Goal: Answer question/provide support: Share knowledge or assist other users

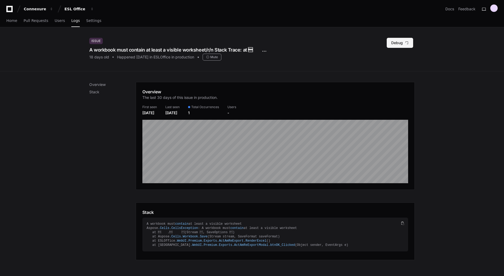
click at [400, 45] on button "Debug" at bounding box center [400, 43] width 26 height 10
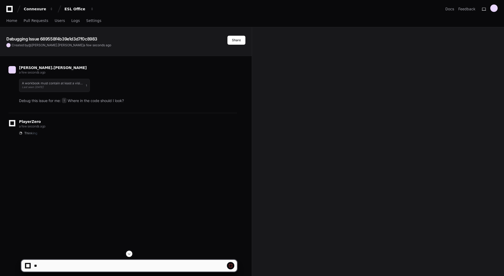
click at [231, 266] on span at bounding box center [231, 265] width 4 height 4
click at [464, 145] on div "Debugging Issue 689558f4b39e1d3d7f0c8983 Created by @ john.jajeh a few seconds …" at bounding box center [252, 194] width 504 height 335
click at [110, 266] on textarea at bounding box center [117, 266] width 168 height 12
paste textarea "**********"
type textarea "**********"
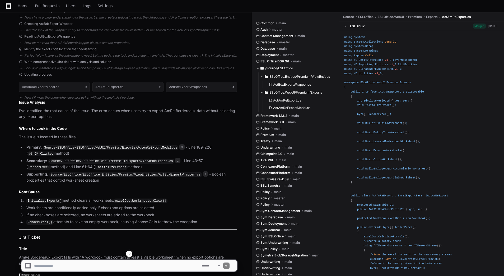
scroll to position [300, 0]
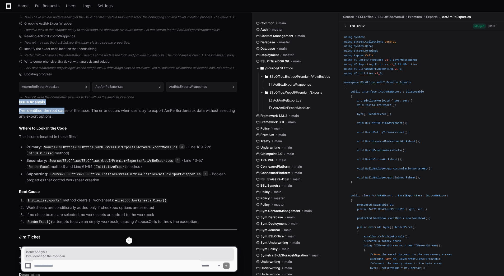
drag, startPoint x: 15, startPoint y: 100, endPoint x: 64, endPoint y: 113, distance: 50.8
drag, startPoint x: 64, startPoint y: 113, endPoint x: 113, endPoint y: 132, distance: 53.0
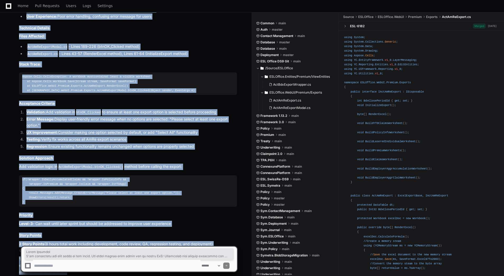
scroll to position [758, 0]
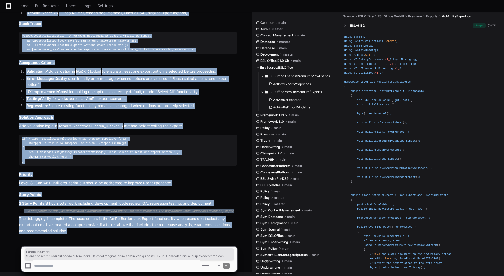
drag, startPoint x: 18, startPoint y: 79, endPoint x: 74, endPoint y: 230, distance: 161.4
copy div "Issue Analysis I've identified the root cause of the issue. The error occurs wh…"
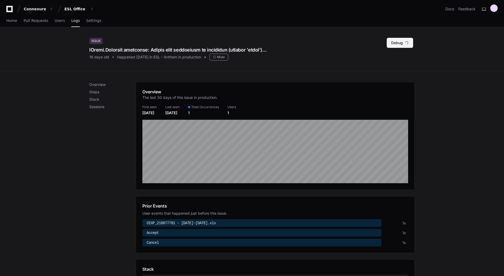
click at [403, 47] on button "Debug" at bounding box center [400, 43] width 26 height 10
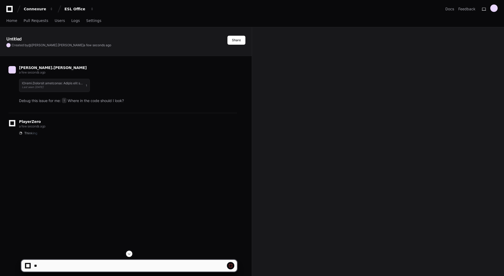
click at [230, 265] on span at bounding box center [231, 265] width 4 height 4
click at [163, 266] on textarea at bounding box center [117, 266] width 168 height 12
paste textarea "**********"
type textarea "**********"
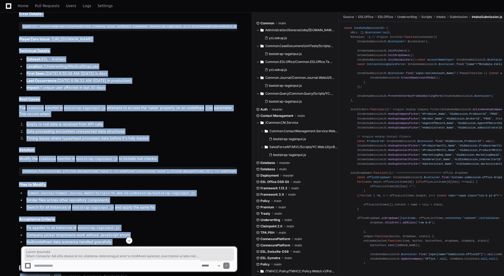
scroll to position [903, 0]
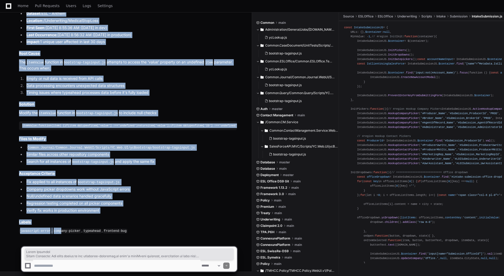
drag, startPoint x: 16, startPoint y: 76, endPoint x: 117, endPoint y: 209, distance: 166.0
copy article "Issue Analysis Error Location: The error occurs in the bootstrap-tagsinput.js f…"
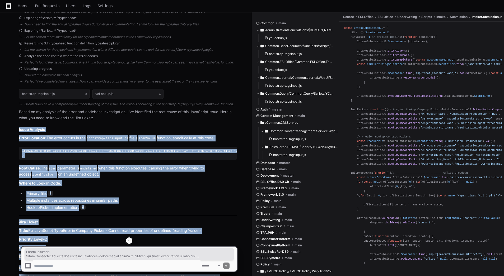
scroll to position [539, 0]
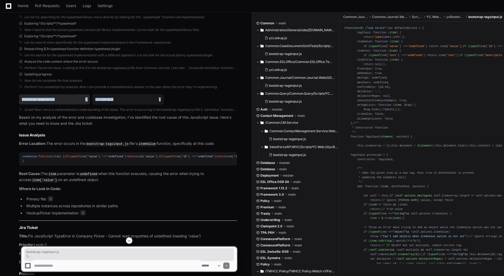
drag, startPoint x: 178, startPoint y: 98, endPoint x: 21, endPoint y: 96, distance: 157.5
click at [21, 96] on div "bootstrap-tagsinput.js 3 ycLookup.js 4" at bounding box center [128, 99] width 218 height 16
copy div "bootstrap-tagsinput.js 3 ycLookup.js 4"
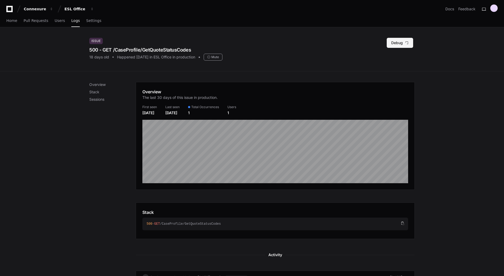
click at [400, 45] on button "Debug" at bounding box center [400, 43] width 26 height 10
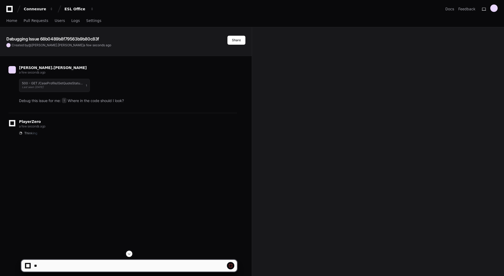
click at [231, 264] on span at bounding box center [231, 265] width 4 height 4
click at [153, 266] on textarea at bounding box center [117, 266] width 168 height 12
paste textarea "**********"
type textarea "**********"
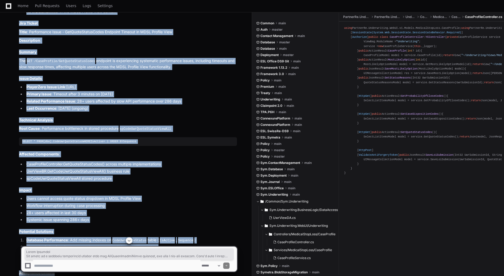
scroll to position [677, 0]
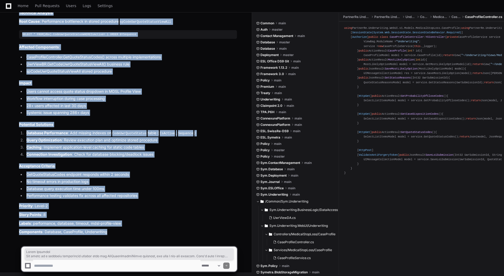
drag, startPoint x: 16, startPoint y: 77, endPoint x: 112, endPoint y: 231, distance: 181.6
copy article "Debug Analysis The issue is a systemic performance problem with the GetQuoteSta…"
click at [136, 96] on li "Workflow interruption during case processing" at bounding box center [131, 99] width 212 height 6
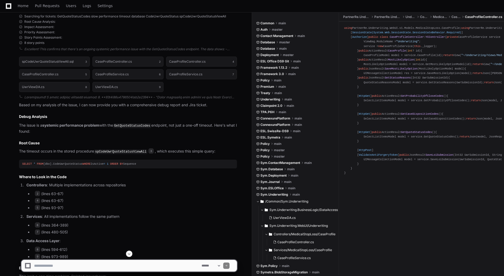
scroll to position [273, 0]
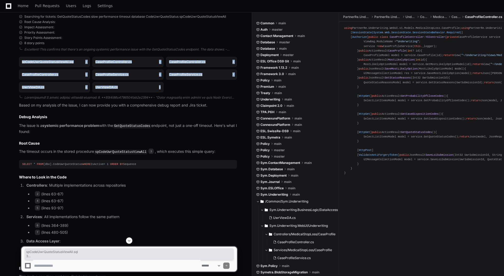
drag, startPoint x: 167, startPoint y: 87, endPoint x: 17, endPoint y: 59, distance: 152.4
copy div "spCodeUwrQuoteStatusViewAll.sql 3 CaseProfileController.cs 2 CaseProfileControl…"
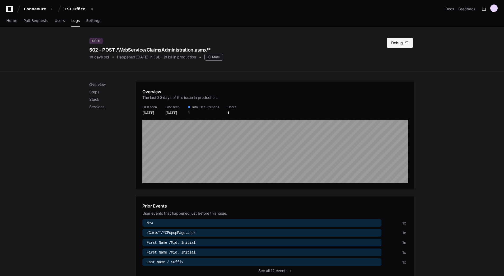
click at [399, 43] on button "Debug" at bounding box center [400, 43] width 26 height 10
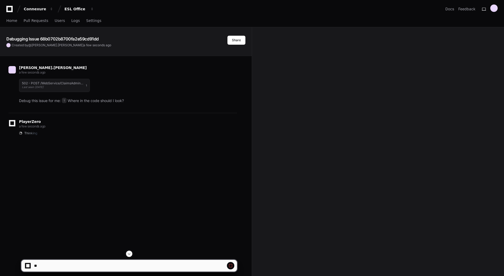
click at [231, 265] on span at bounding box center [231, 265] width 4 height 4
click at [154, 262] on textarea at bounding box center [117, 266] width 168 height 12
paste textarea "**********"
type textarea "**********"
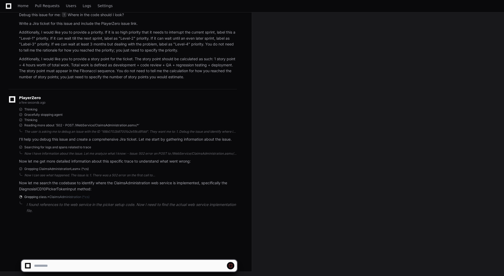
scroll to position [86, 0]
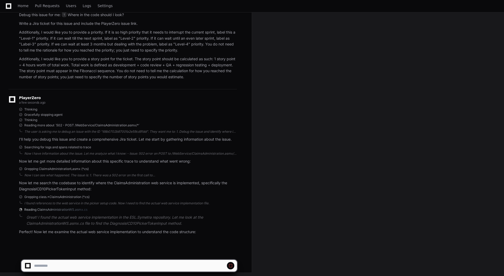
drag, startPoint x: 149, startPoint y: 8, endPoint x: 269, endPoint y: 78, distance: 139.2
click at [269, 78] on div "Debugging Issue 68b0702b8700fa2e59cd91dd Created by @ john.jajeh a few seconds …" at bounding box center [252, 109] width 504 height 336
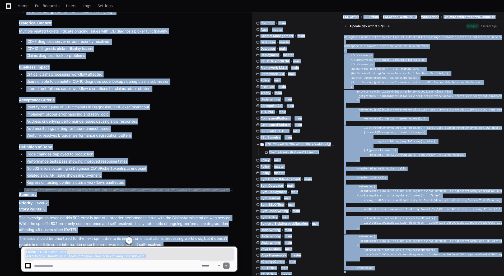
scroll to position [874, 0]
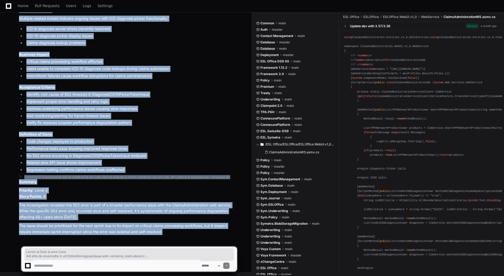
drag, startPoint x: 17, startPoint y: 77, endPoint x: 170, endPoint y: 229, distance: 215.4
copy div "Where to Look in the Code The issue is occurring in the ClaimsAdministration we…"
click at [170, 229] on p "The issue should be prioritized for the next sprint due to its impact on critic…" at bounding box center [128, 229] width 218 height 12
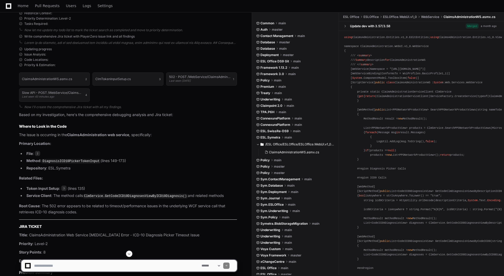
scroll to position [395, 0]
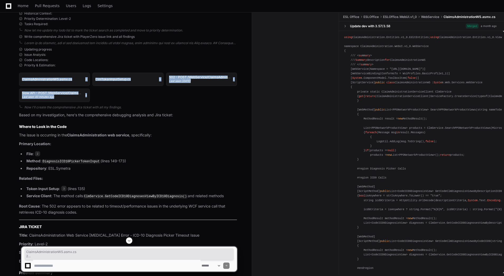
drag, startPoint x: 91, startPoint y: 95, endPoint x: 14, endPoint y: 78, distance: 78.8
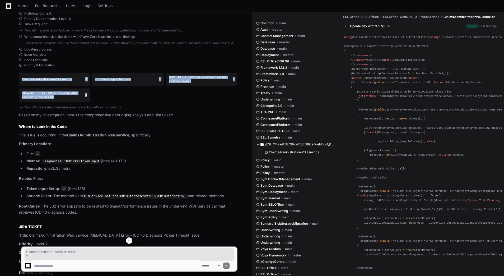
copy div "ClaimsAdministrationWS.asmx.cs 2 ClmTokenInputSetup.cs 3 502 - POST /WebService…"
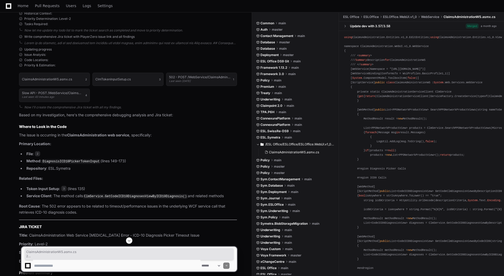
click at [155, 141] on p "Primary Location:" at bounding box center [128, 144] width 218 height 6
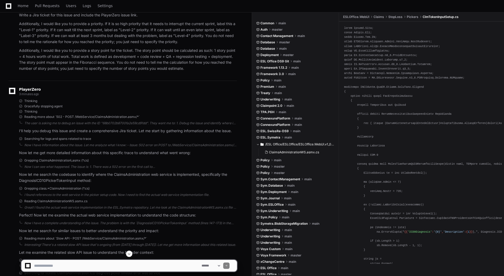
scroll to position [0, 0]
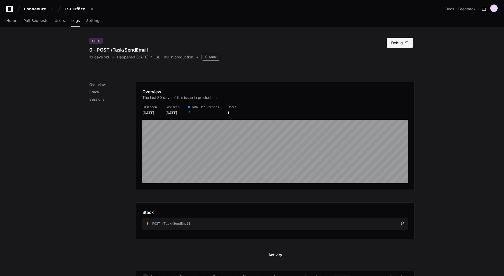
click at [403, 44] on button "Debug" at bounding box center [400, 43] width 26 height 10
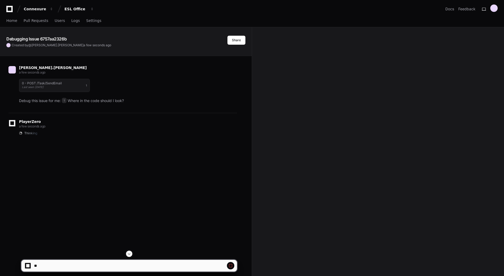
click at [231, 267] on span at bounding box center [231, 265] width 4 height 4
click at [69, 269] on textarea at bounding box center [117, 266] width 168 height 12
paste textarea "**********"
type textarea "**********"
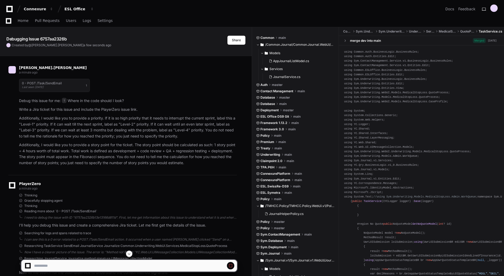
scroll to position [110, 0]
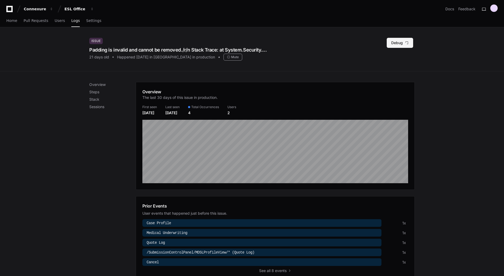
click at [412, 43] on button "Debug" at bounding box center [400, 43] width 26 height 10
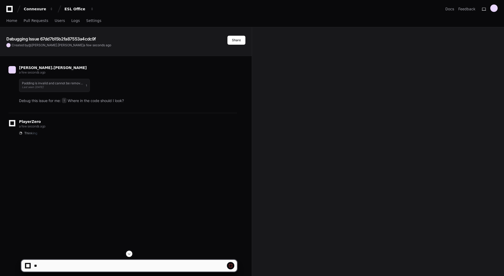
click at [231, 266] on span at bounding box center [231, 265] width 4 height 4
click at [53, 269] on textarea at bounding box center [117, 266] width 168 height 12
paste textarea "**********"
type textarea "**********"
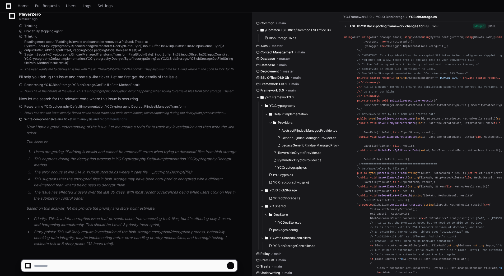
scroll to position [187, 0]
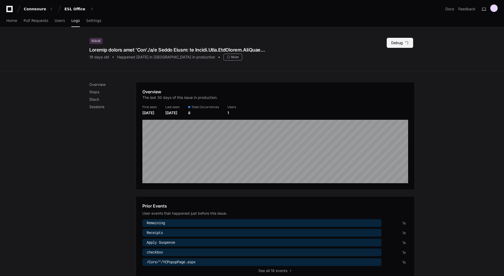
click at [403, 44] on button "Debug" at bounding box center [400, 43] width 26 height 10
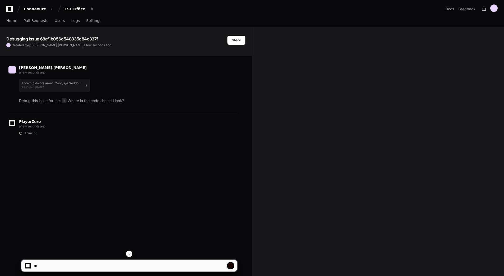
click at [230, 265] on span at bounding box center [231, 265] width 4 height 4
click at [68, 265] on textarea at bounding box center [117, 266] width 168 height 12
paste textarea "**********"
type textarea "**********"
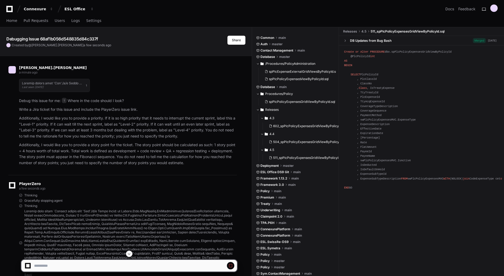
scroll to position [128, 0]
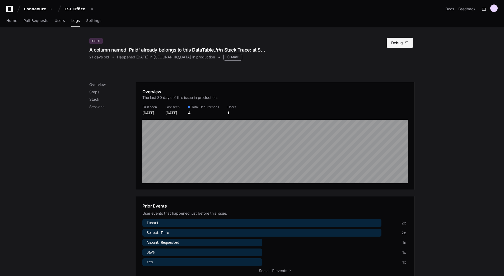
click at [394, 45] on button "Debug" at bounding box center [400, 43] width 26 height 10
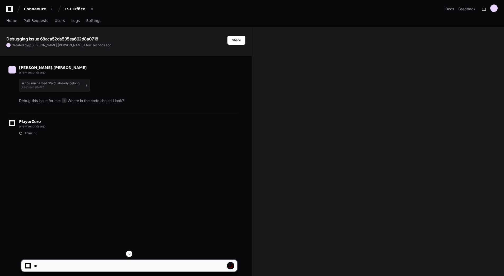
click at [231, 265] on span at bounding box center [231, 265] width 4 height 4
click at [51, 266] on textarea at bounding box center [117, 266] width 168 height 12
paste textarea "**********"
type textarea "**********"
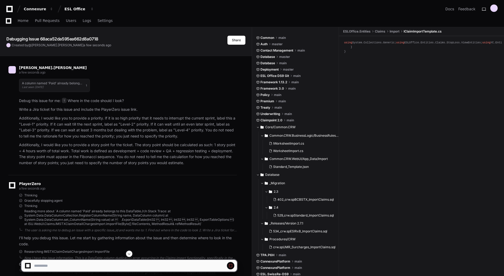
scroll to position [86, 0]
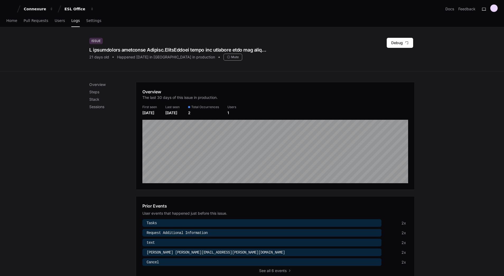
click at [387, 43] on div "Issue 21 days old Happened [DATE] in ESLOffice in production Mute Debug" at bounding box center [252, 49] width 326 height 23
click at [391, 43] on button "Debug" at bounding box center [400, 43] width 26 height 10
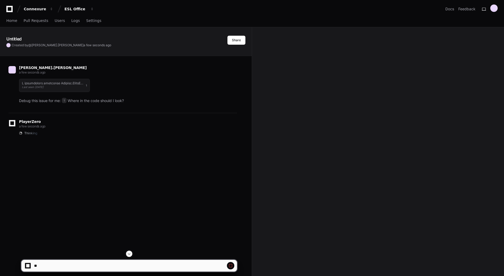
click at [230, 265] on span at bounding box center [231, 265] width 4 height 4
click at [64, 266] on textarea at bounding box center [117, 266] width 168 height 12
paste textarea "**********"
type textarea "**********"
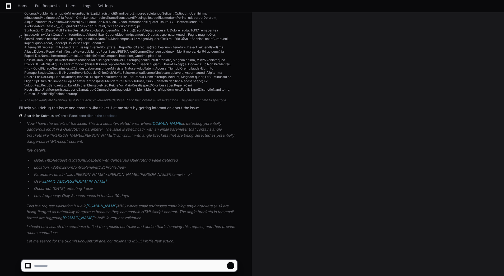
scroll to position [138, 0]
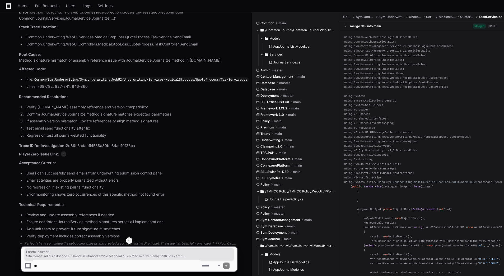
scroll to position [736, 0]
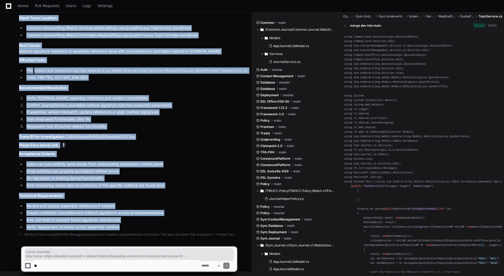
drag, startPoint x: 17, startPoint y: 88, endPoint x: 122, endPoint y: 229, distance: 175.6
copy article "Issue Analysis Root Cause: Method signature mismatch in JournalService.Journali…"
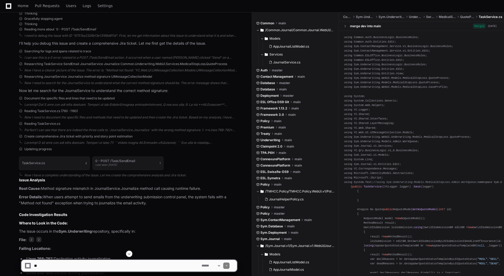
scroll to position [182, 0]
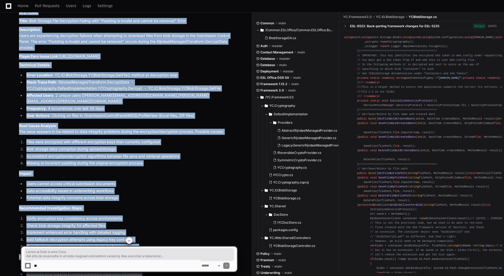
scroll to position [506, 0]
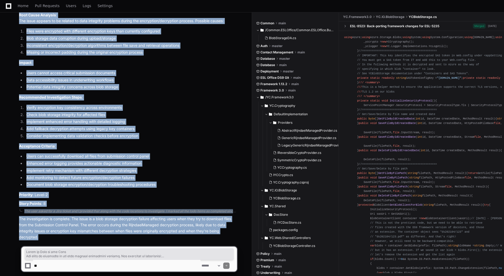
drag, startPoint x: 18, startPoint y: 169, endPoint x: 58, endPoint y: 230, distance: 73.6
copy div "Where to Look in the Code The issue is occurring in the blob storage decryption…"
click at [106, 231] on p "The investigation is complete. The issue is a blob storage decryption failure a…" at bounding box center [128, 228] width 218 height 24
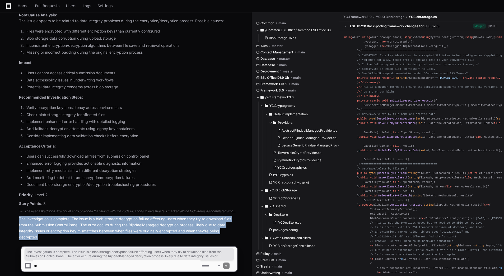
drag, startPoint x: 55, startPoint y: 231, endPoint x: 11, endPoint y: 212, distance: 48.2
click at [11, 212] on div "The user asked for a Jira ticket and I provided that along with the code locati…" at bounding box center [122, 224] width 229 height 31
copy p "The investigation is complete. The issue is a blob storage decryption failure a…"
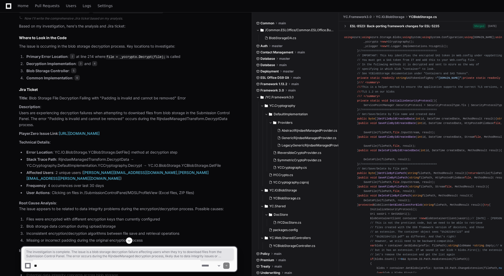
scroll to position [311, 0]
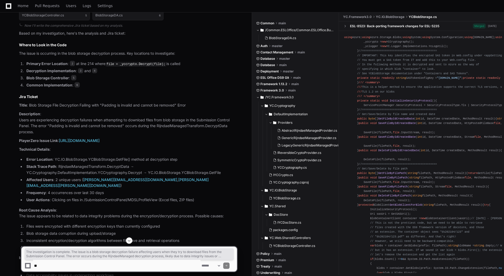
click at [98, 97] on h2 "Jira Ticket" at bounding box center [128, 96] width 218 height 5
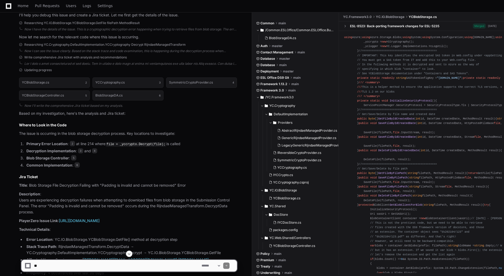
scroll to position [231, 0]
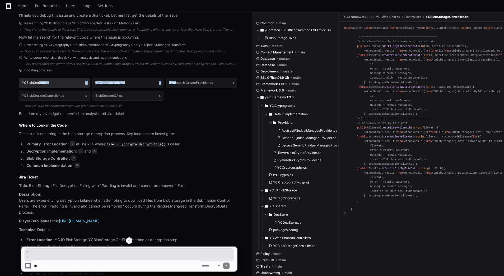
drag, startPoint x: 175, startPoint y: 95, endPoint x: 31, endPoint y: 84, distance: 143.9
click at [31, 84] on div "YCBlobStorage.cs 2 YCCryptography.cs 3 SymmetricCryptoProvider.cs 4 YCBlobStora…" at bounding box center [128, 89] width 218 height 29
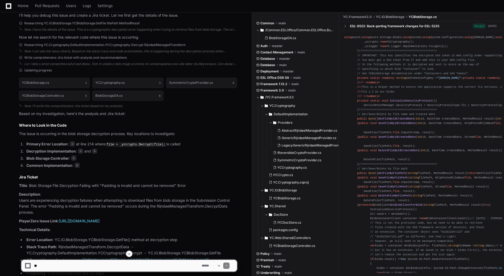
drag, startPoint x: 31, startPoint y: 84, endPoint x: 177, endPoint y: 127, distance: 151.3
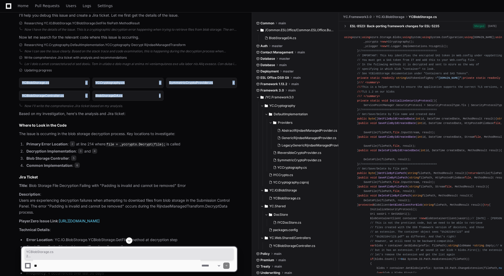
drag, startPoint x: 167, startPoint y: 98, endPoint x: 18, endPoint y: 82, distance: 150.4
click at [18, 82] on div "Updating progress YCBlobStorage.cs 2 YCCryptography.cs 3 SymmetricCryptoProvide…" at bounding box center [122, 275] width 229 height 414
copy div "YCBlobStorage.cs 2 YCCryptography.cs 3 SymmetricCryptoProvider.cs 4 YCBlobStora…"
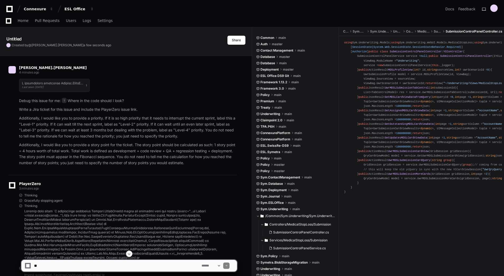
scroll to position [231, 0]
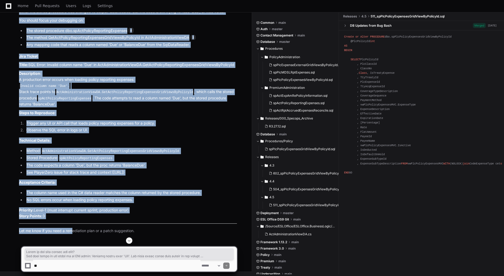
scroll to position [550, 0]
drag, startPoint x: 19, startPoint y: 87, endPoint x: 145, endPoint y: 216, distance: 180.5
click at [145, 216] on div "ActAdministrationViewDA.cs 3 spActPolicyReportingExpenses.sql 4 Where in the co…" at bounding box center [122, 72] width 229 height 322
copy article "Where in the code should you look? The root cause of the issue is an SQL error:…"
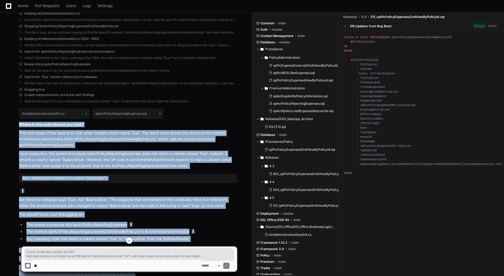
scroll to position [347, 0]
click at [118, 127] on h2 "Where in the code should you look?" at bounding box center [128, 124] width 218 height 5
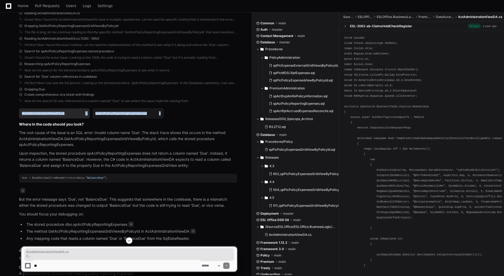
drag, startPoint x: 175, startPoint y: 117, endPoint x: 22, endPoint y: 122, distance: 152.3
click at [22, 122] on div "ActAdministrationViewDA.cs 3 spActPolicyReportingExpenses.sql 4" at bounding box center [128, 113] width 218 height 16
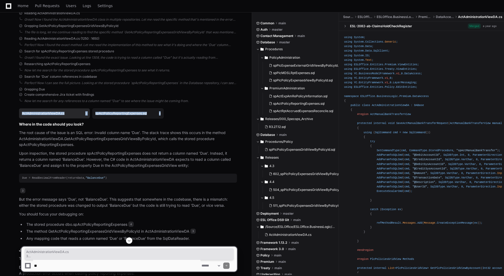
copy div "ActAdministrationViewDA.cs 3 spActPolicyReportingExpenses.sql 4"
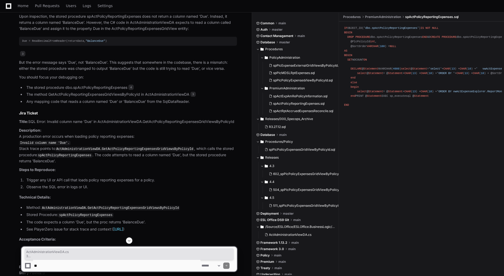
scroll to position [550, 0]
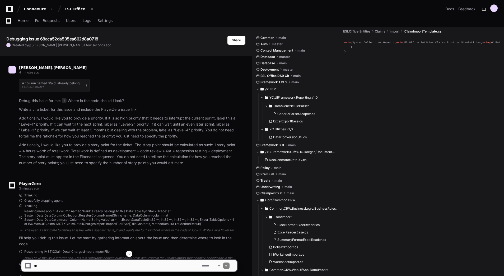
scroll to position [86, 0]
